Goal: Task Accomplishment & Management: Manage account settings

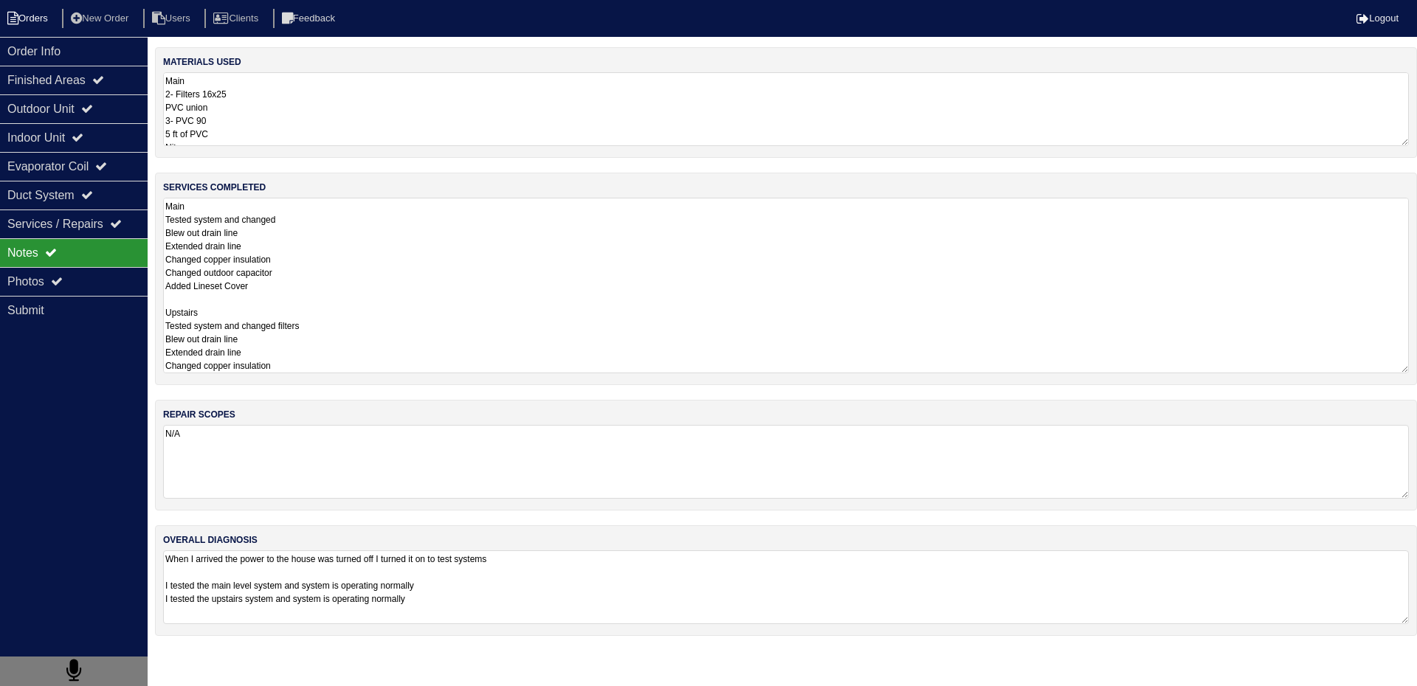
click at [40, 14] on li "Orders" at bounding box center [30, 19] width 60 height 20
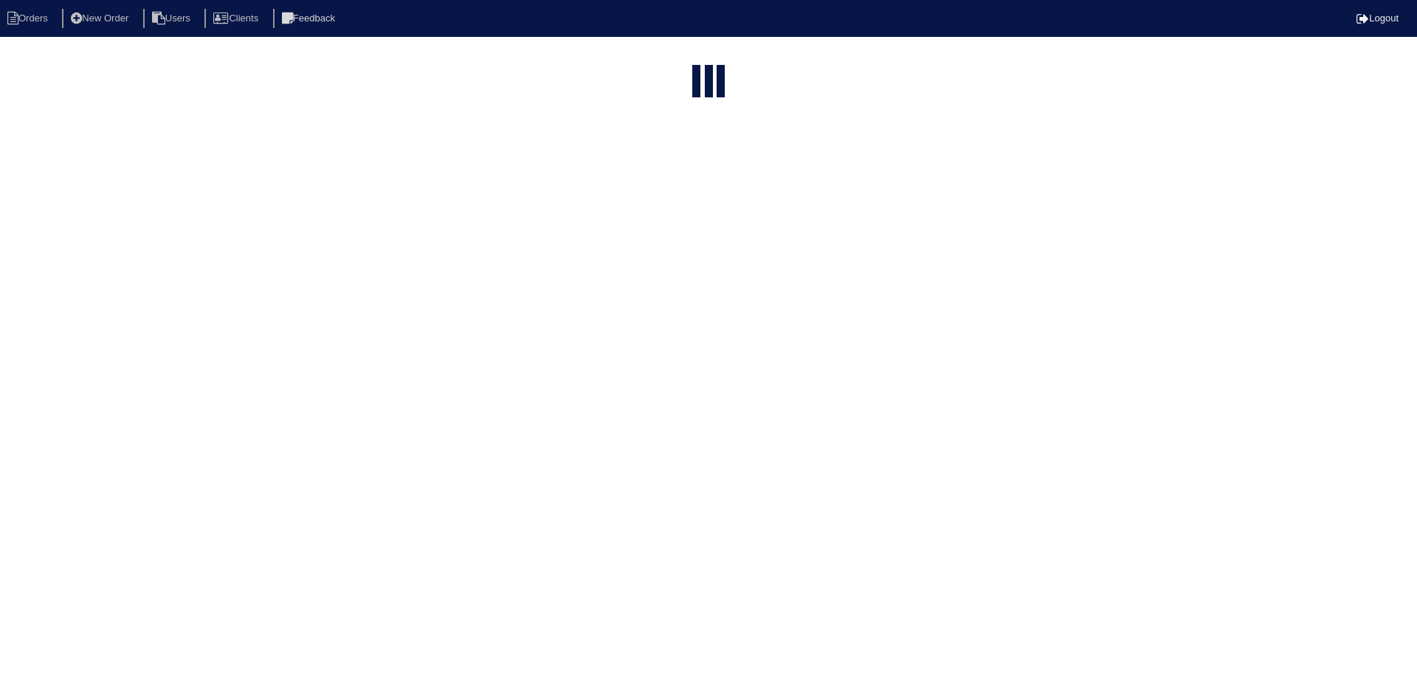
select select "15"
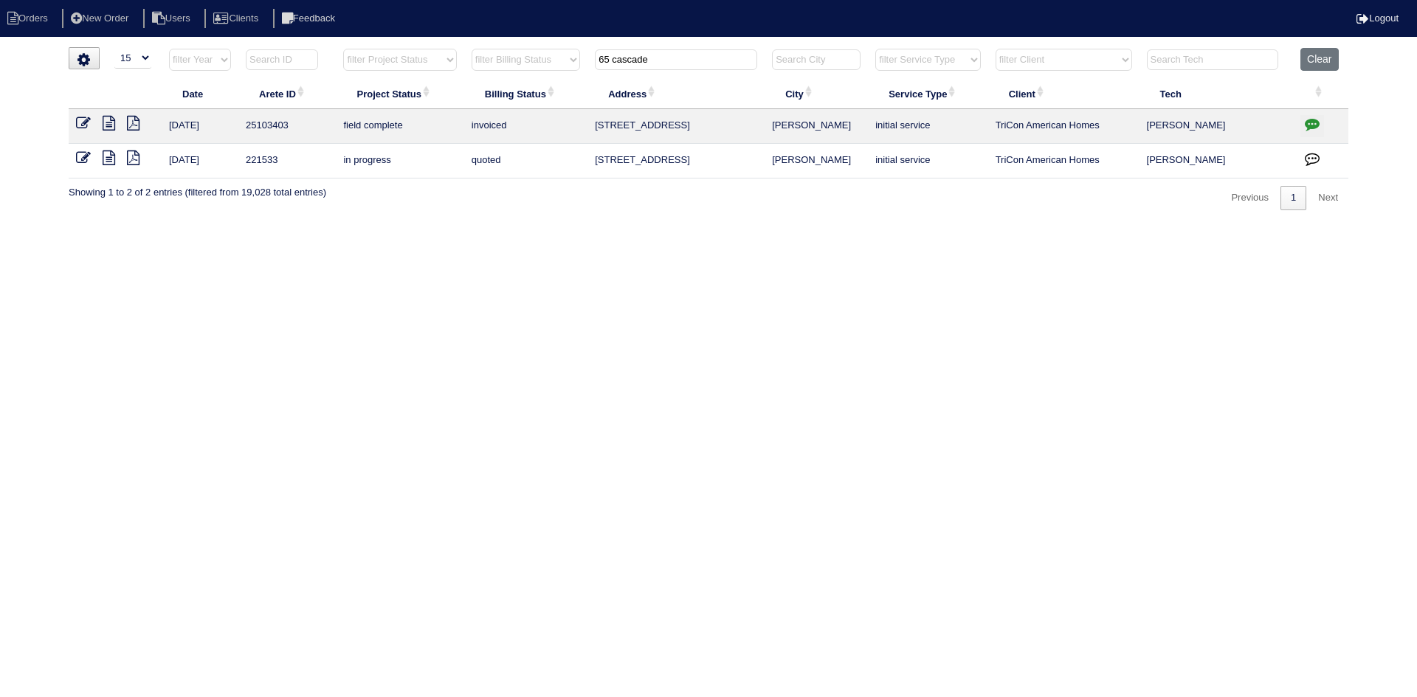
drag, startPoint x: 725, startPoint y: 60, endPoint x: 551, endPoint y: 63, distance: 173.5
click at [554, 63] on tr "filter Year -- Any Year -- 2025 2024 2023 2022 2021 2020 2019 filter Project St…" at bounding box center [709, 63] width 1280 height 30
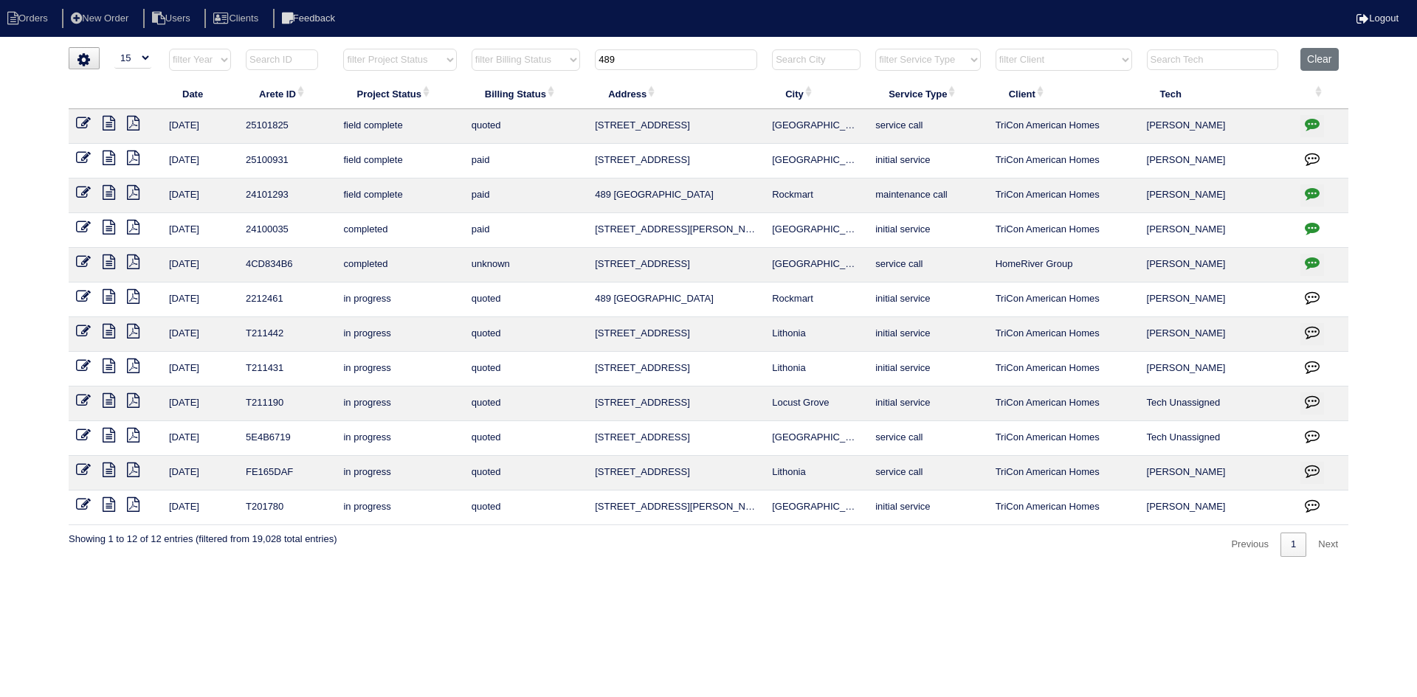
type input "489"
click at [110, 122] on icon at bounding box center [109, 123] width 13 height 15
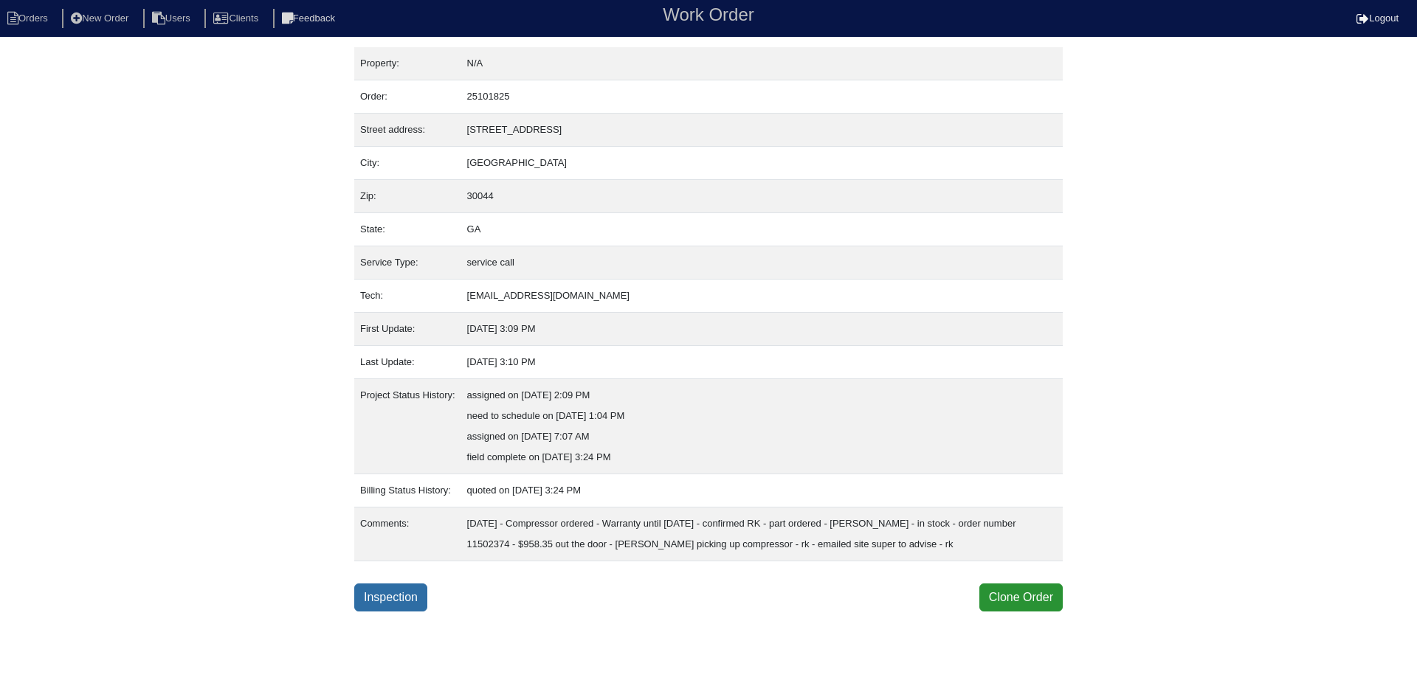
click at [390, 612] on link "Inspection" at bounding box center [390, 598] width 73 height 28
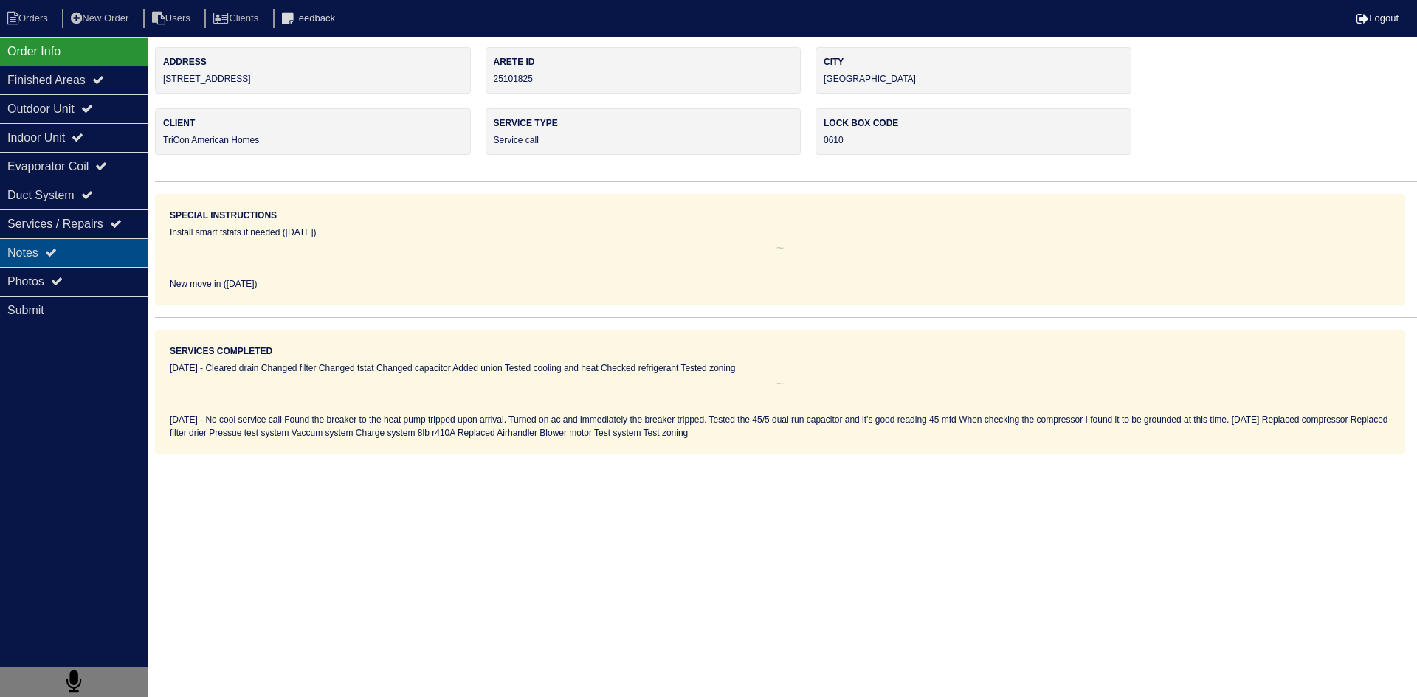
click at [106, 260] on div "Notes" at bounding box center [74, 252] width 148 height 29
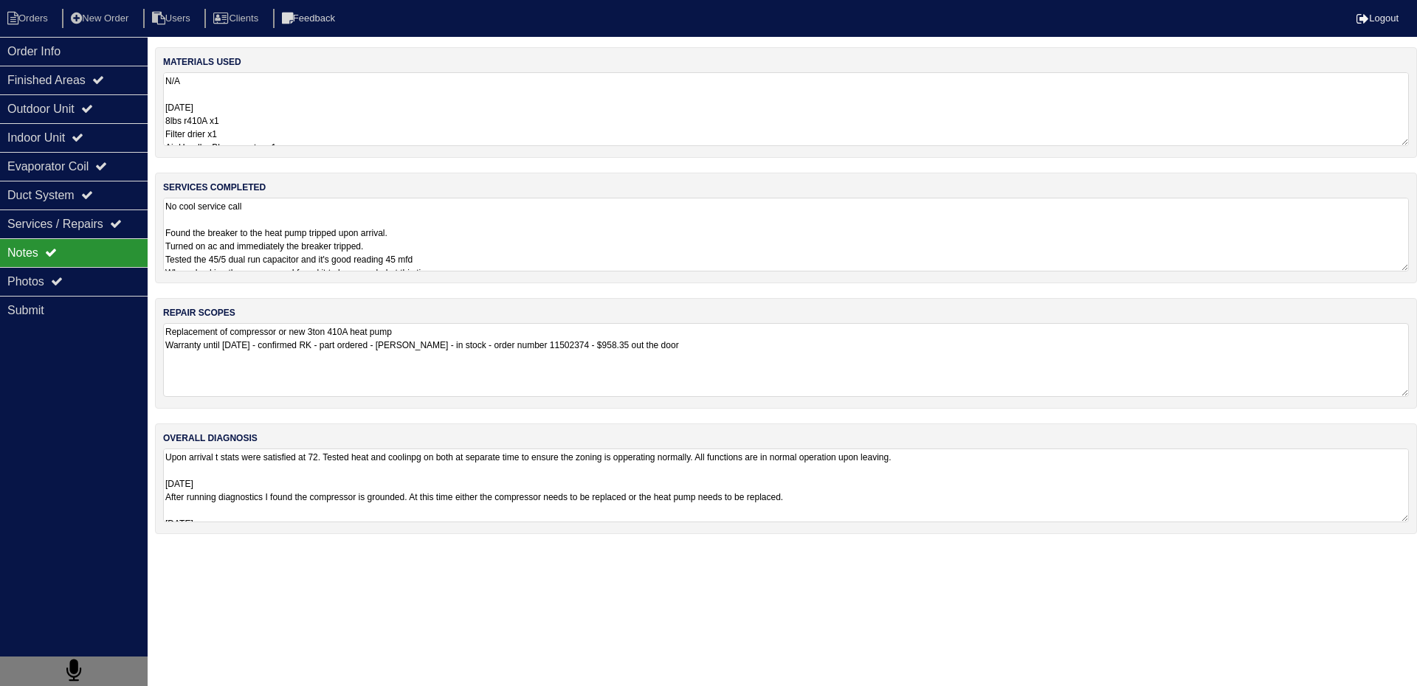
click at [298, 344] on textarea "Replacement of compressor or new 3ton 410A heat pump Warranty until [DATE] - co…" at bounding box center [786, 360] width 1246 height 74
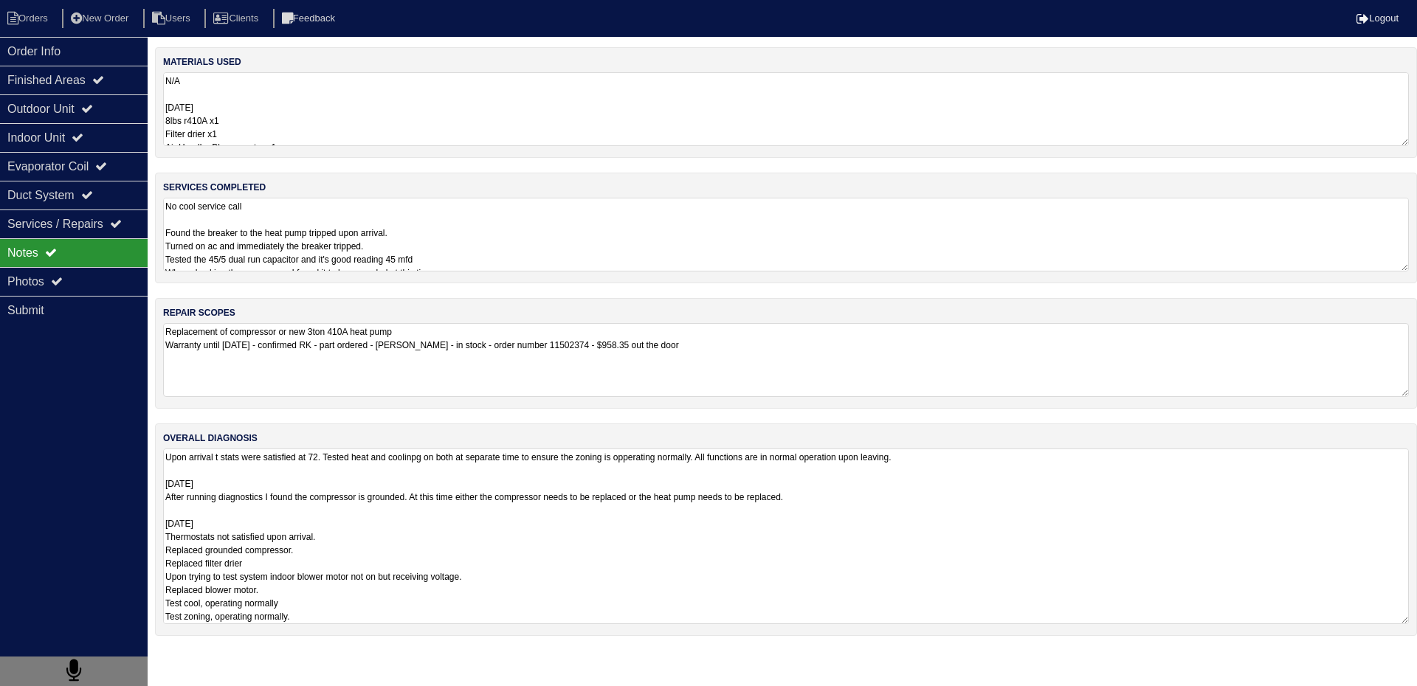
click at [402, 467] on textarea "Upon arrival t stats were satisfied at 72. Tested heat and coolinpg on both at …" at bounding box center [786, 537] width 1246 height 176
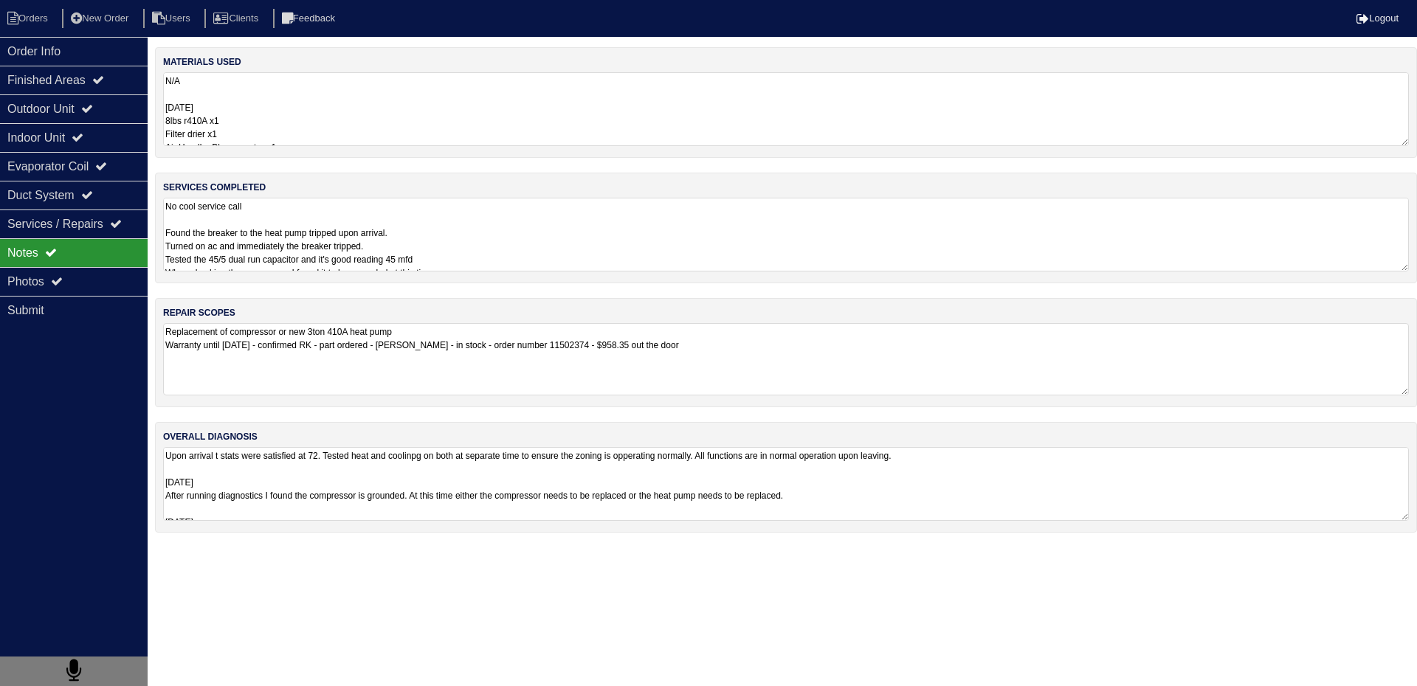
click at [288, 361] on textarea "Replacement of compressor or new 3ton 410A heat pump Warranty until [DATE] - co…" at bounding box center [786, 359] width 1246 height 72
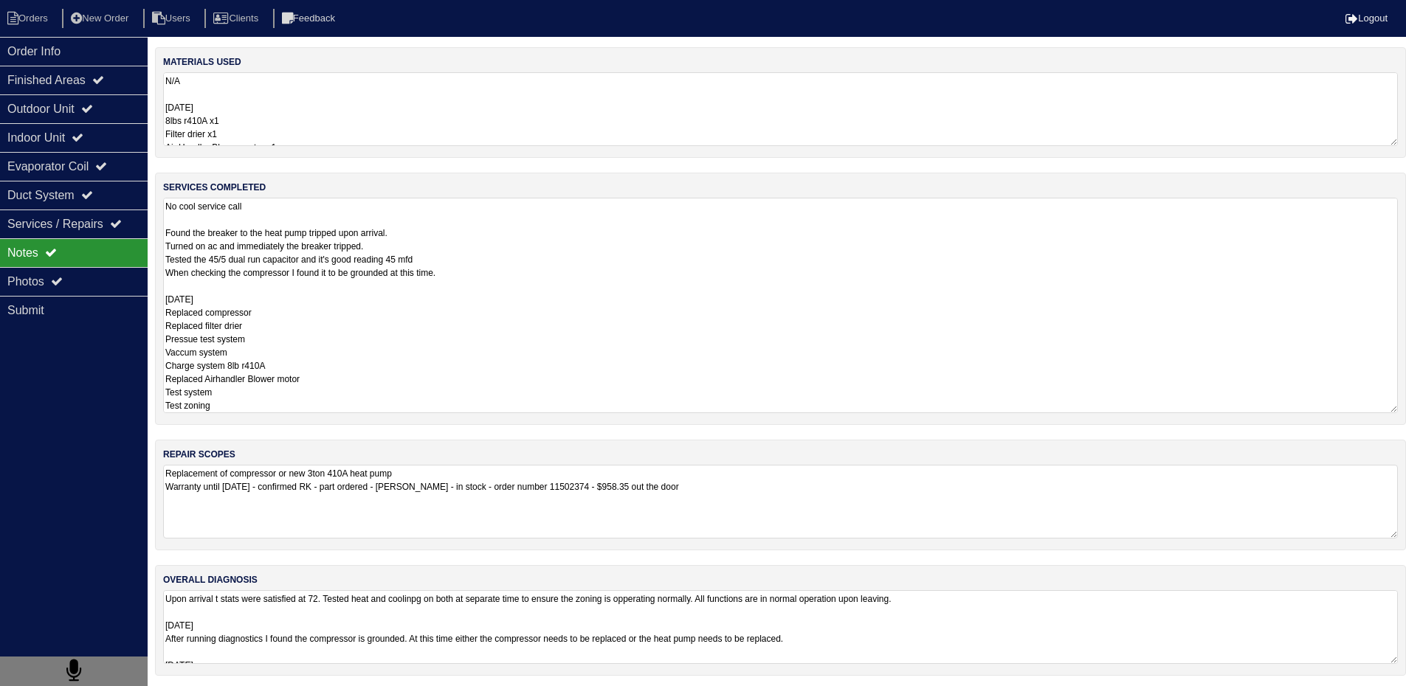
click at [425, 246] on textarea "No cool service call Found the breaker to the heat pump tripped upon arrival. T…" at bounding box center [780, 306] width 1235 height 216
click at [326, 359] on textarea "No cool service call Found the breaker to the heat pump tripped upon arrival. T…" at bounding box center [780, 306] width 1235 height 216
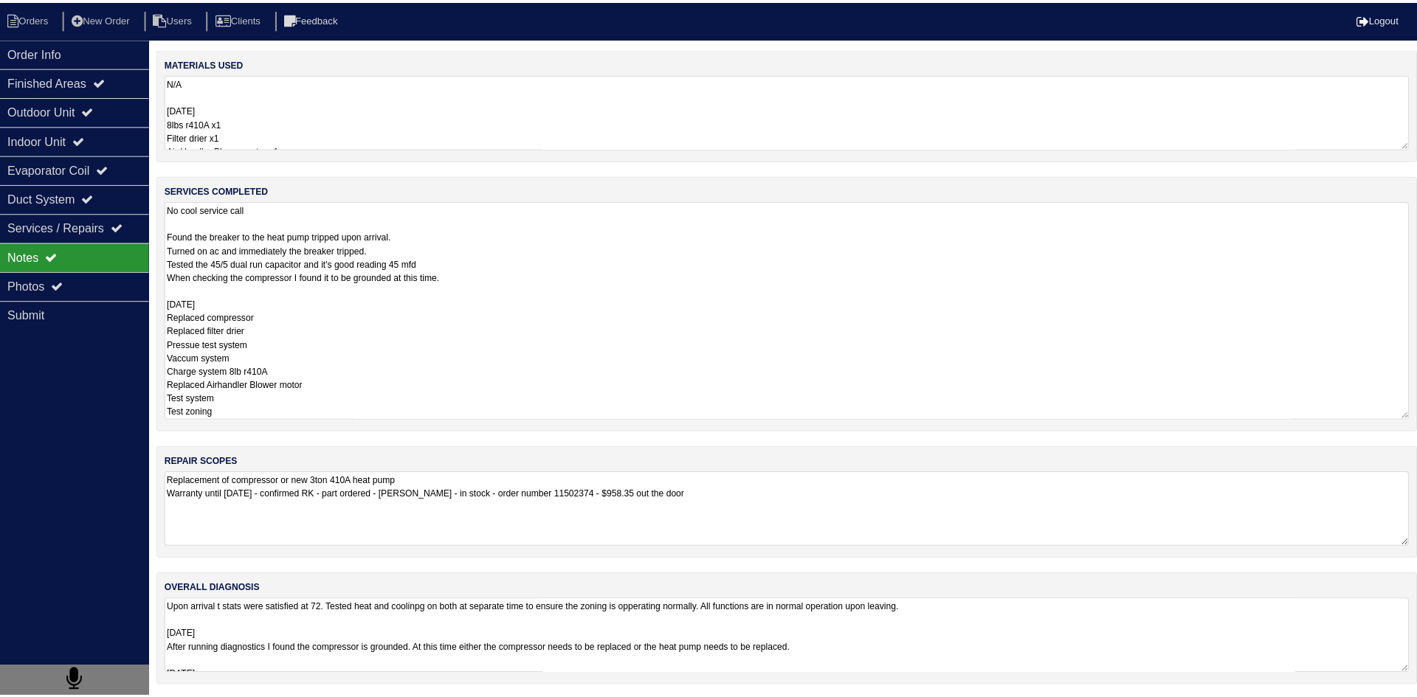
scroll to position [1, 0]
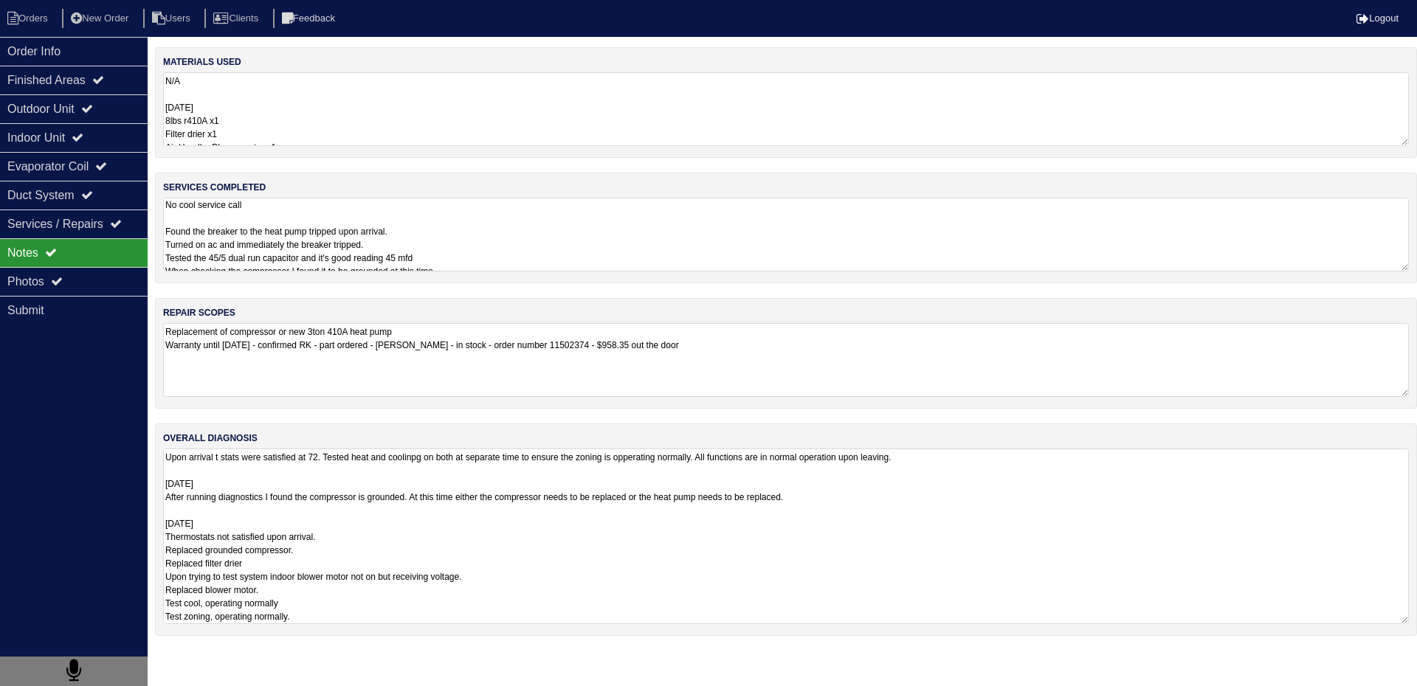
click at [354, 626] on div "overall diagnosis Upon arrival t stats were satisfied at 72. Tested heat and co…" at bounding box center [786, 530] width 1262 height 213
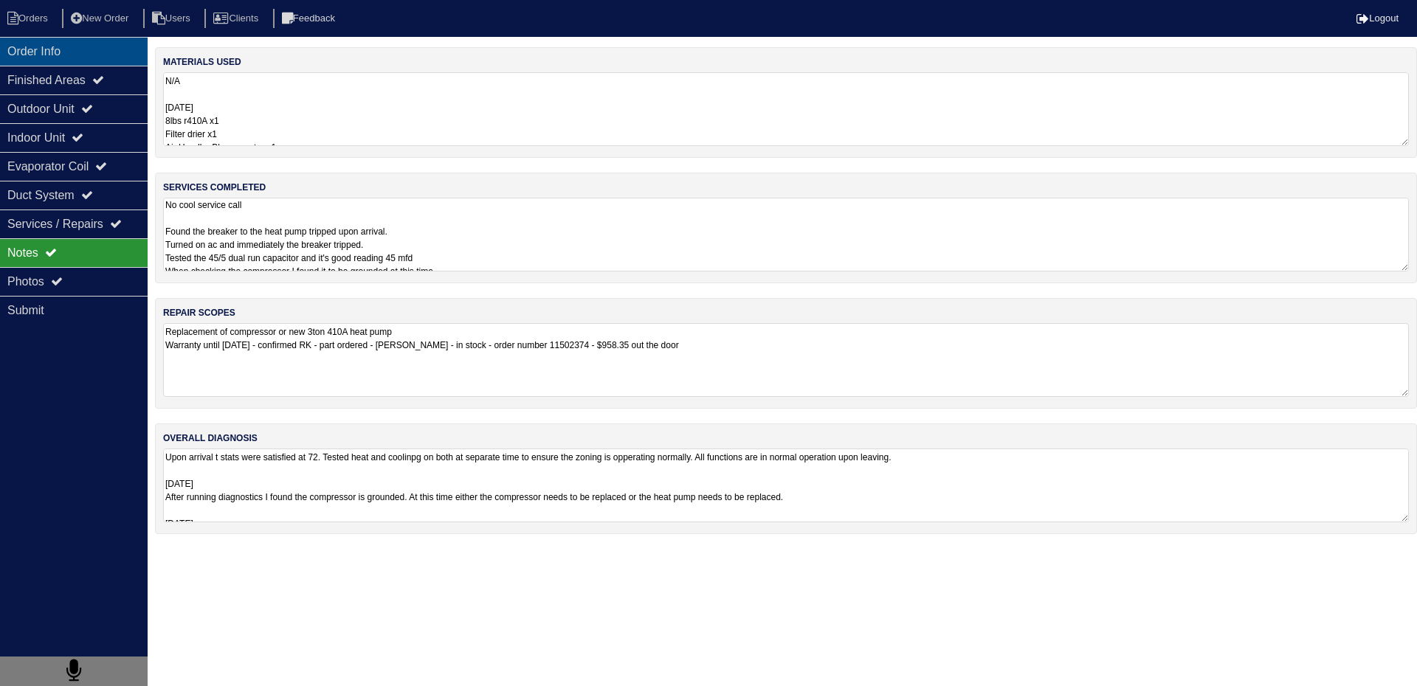
click at [34, 58] on div "Order Info" at bounding box center [74, 51] width 148 height 29
